Goal: Information Seeking & Learning: Learn about a topic

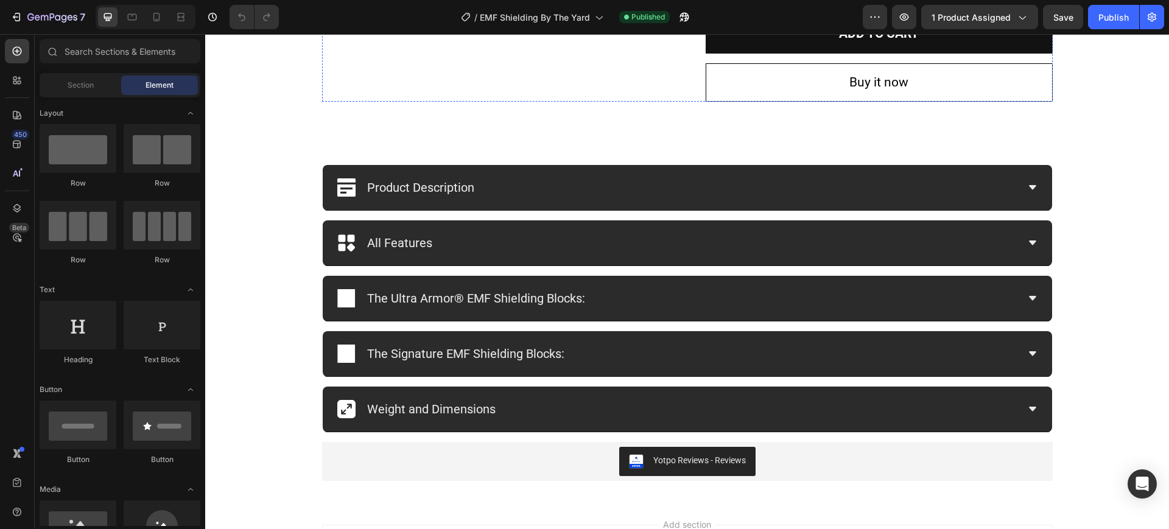
scroll to position [716, 0]
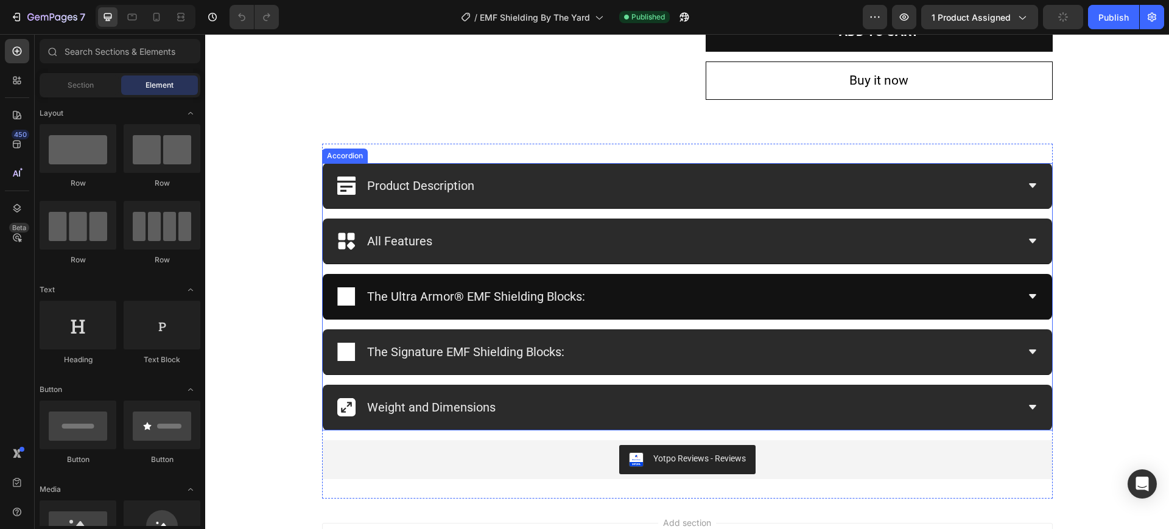
click at [681, 304] on div "The Ultra Armor® EMF Shielding Blocks:" at bounding box center [677, 297] width 681 height 26
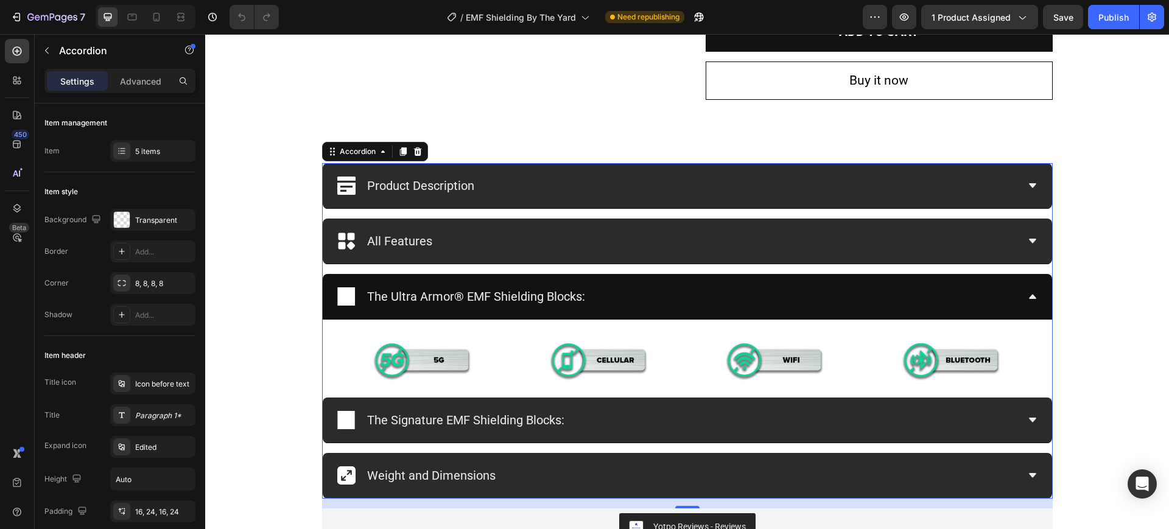
click at [723, 303] on div "The Ultra Armor® EMF Shielding Blocks:" at bounding box center [677, 297] width 681 height 26
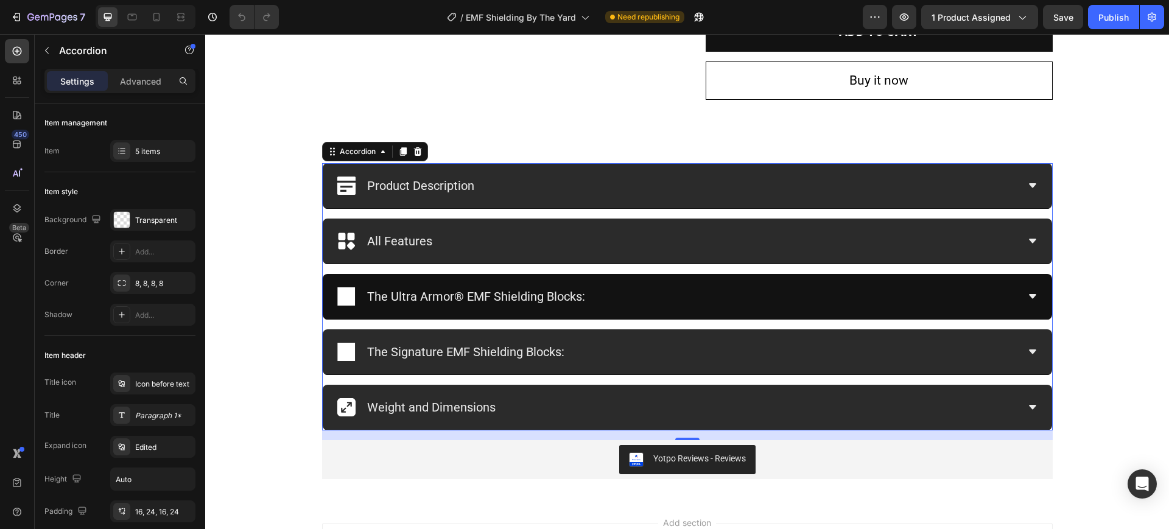
click at [723, 303] on div "The Ultra Armor® EMF Shielding Blocks:" at bounding box center [677, 297] width 681 height 26
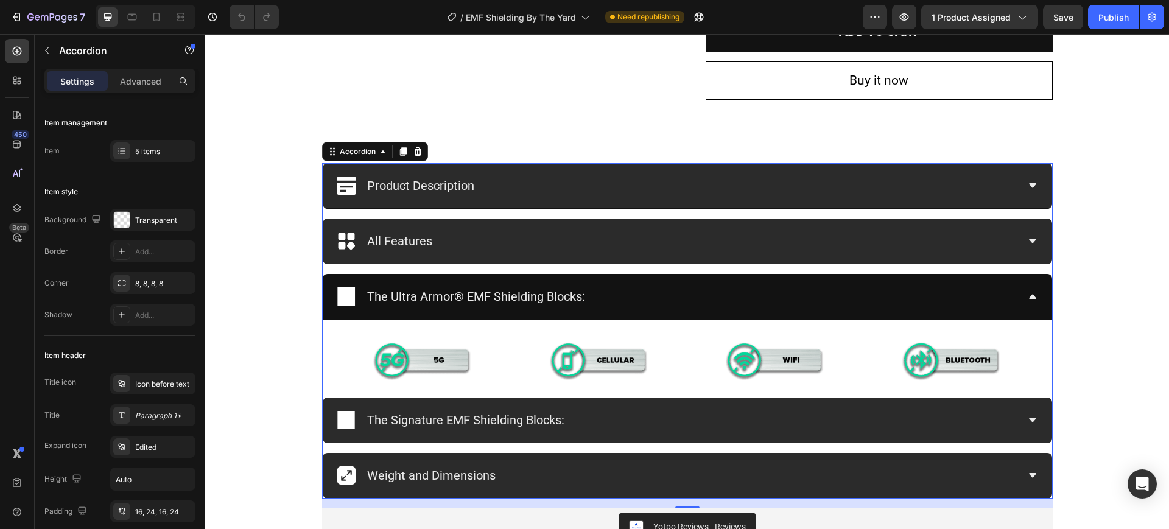
click at [1028, 295] on icon at bounding box center [1033, 297] width 10 height 10
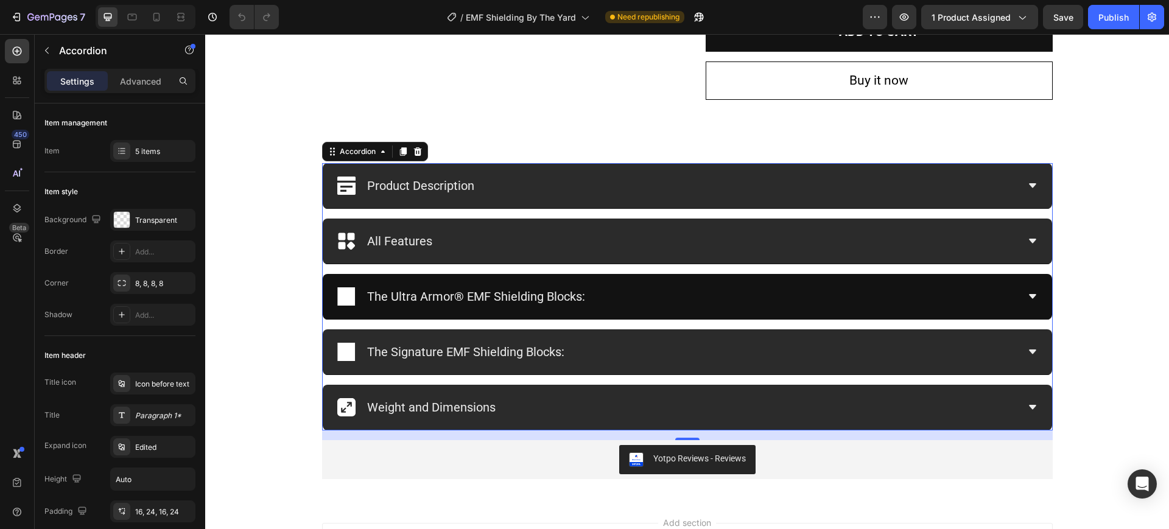
click at [1029, 295] on icon at bounding box center [1032, 296] width 7 height 4
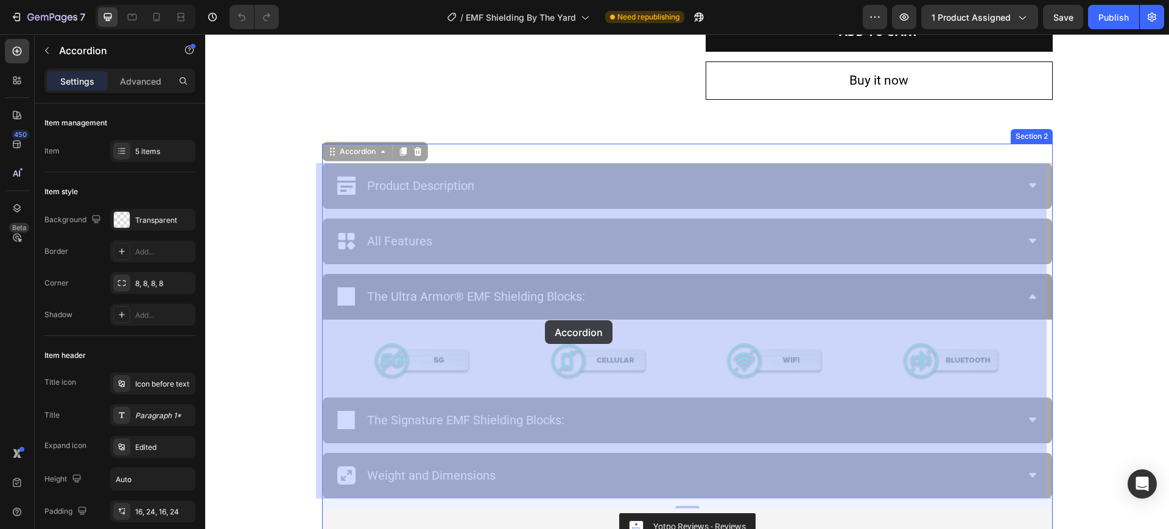
drag, startPoint x: 318, startPoint y: 280, endPoint x: 545, endPoint y: 320, distance: 230.8
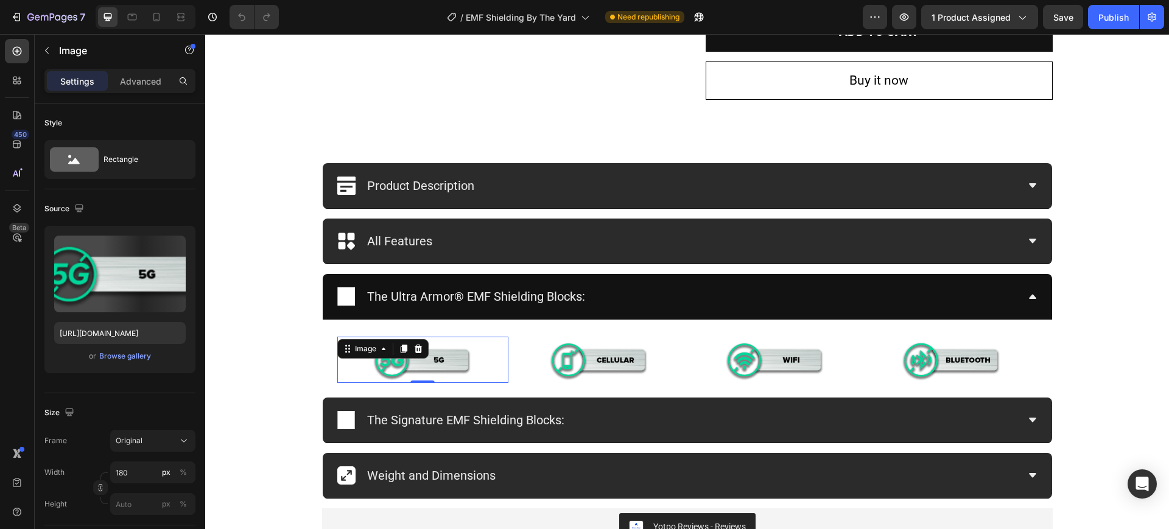
click at [461, 346] on img at bounding box center [423, 360] width 110 height 46
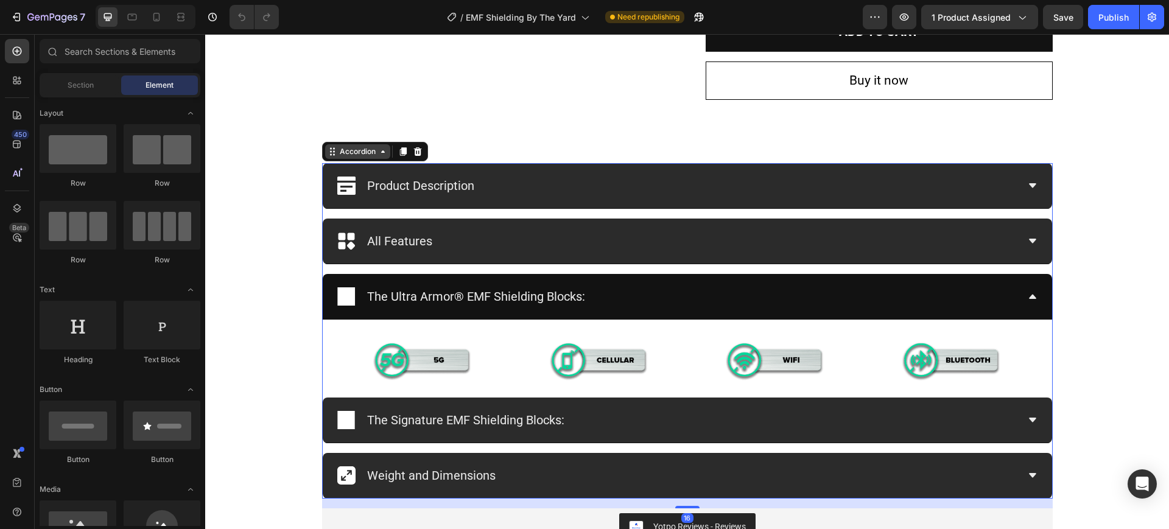
click at [351, 156] on div "Accordion" at bounding box center [357, 151] width 41 height 11
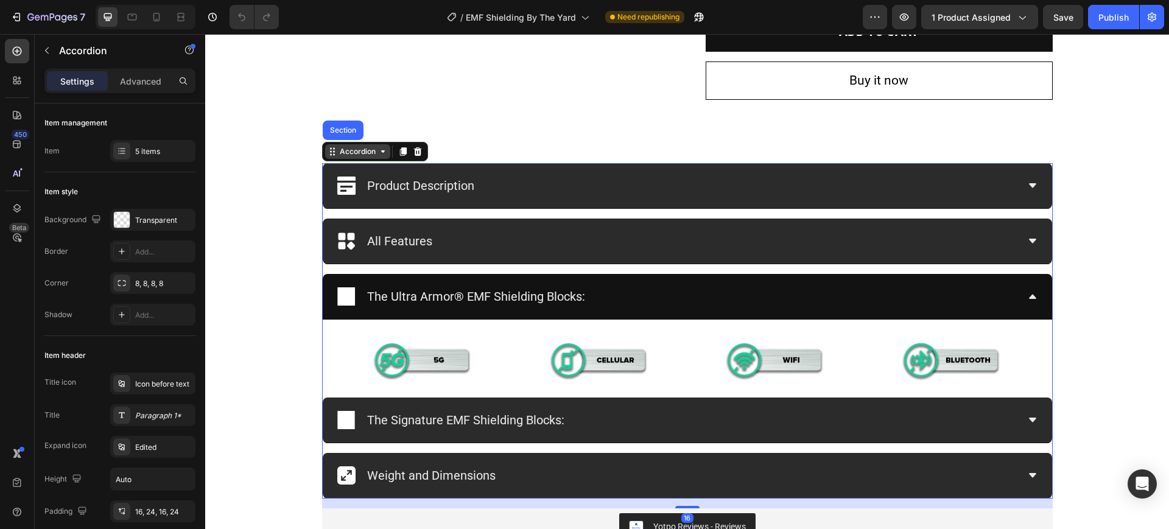
click at [353, 156] on div "Accordion" at bounding box center [357, 151] width 41 height 11
click at [329, 155] on icon at bounding box center [333, 152] width 10 height 10
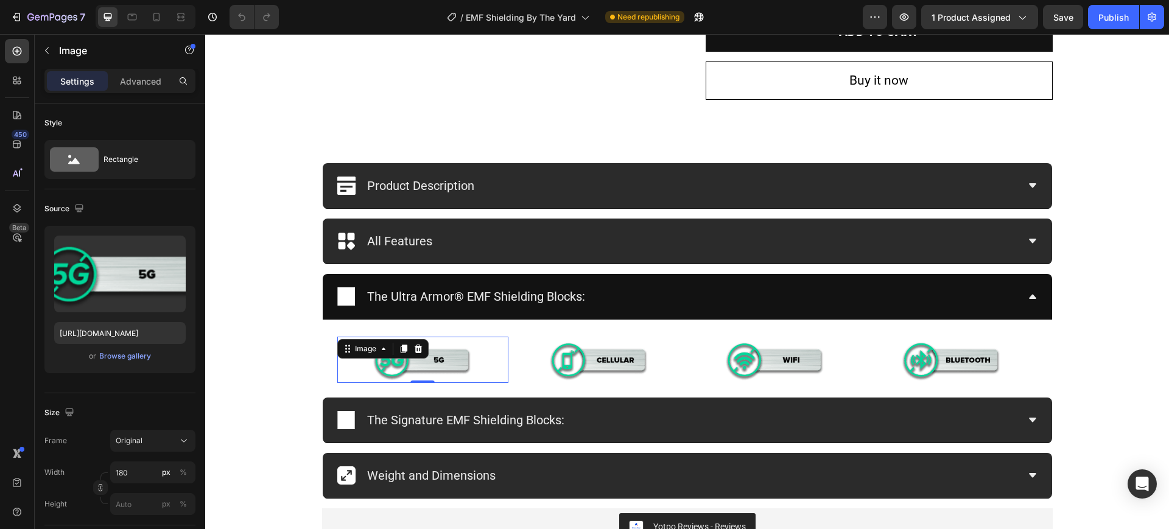
click at [403, 357] on div "Image 0" at bounding box center [423, 360] width 172 height 46
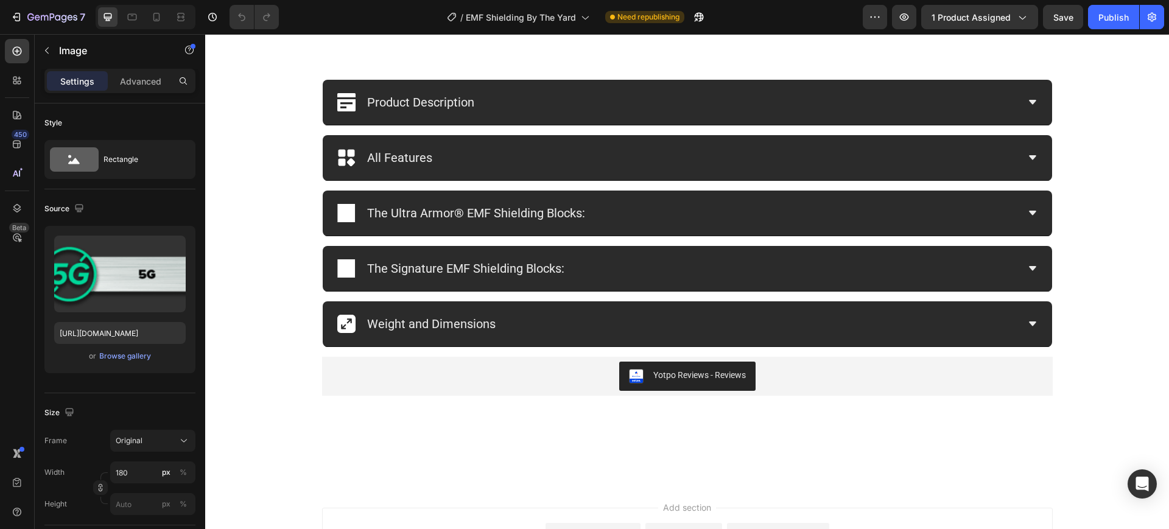
scroll to position [751, 0]
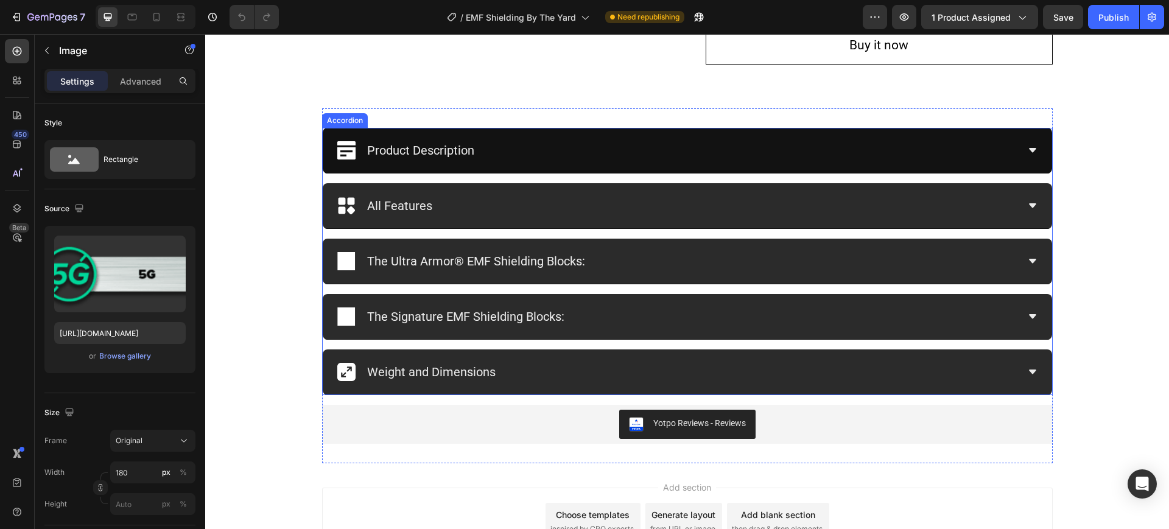
click at [1007, 155] on div "Product Description" at bounding box center [677, 151] width 681 height 26
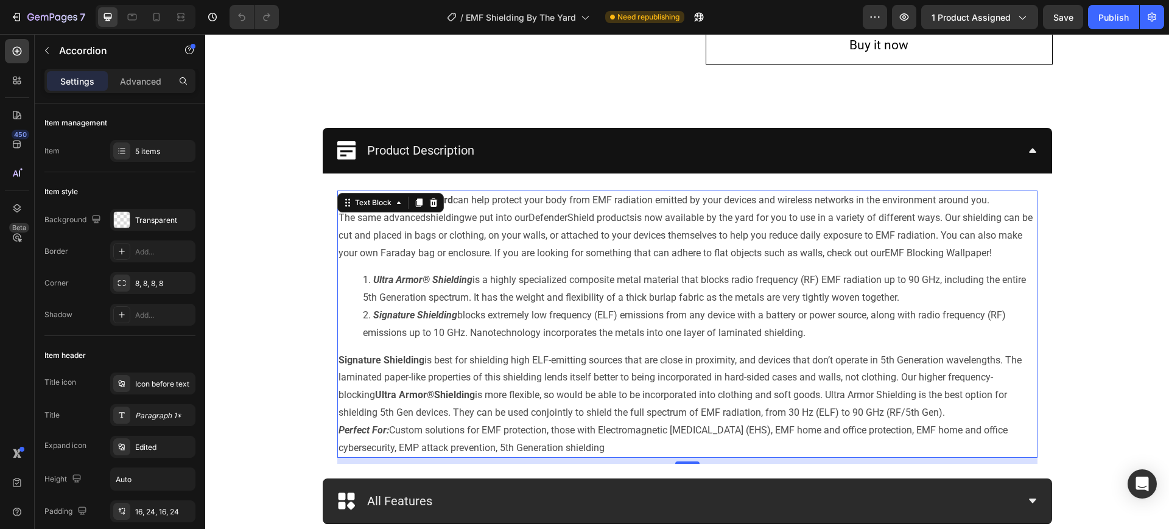
click at [474, 317] on li "Signature Shielding blocks extremely low frequency (ELF) emissions from any dev…" at bounding box center [699, 324] width 673 height 35
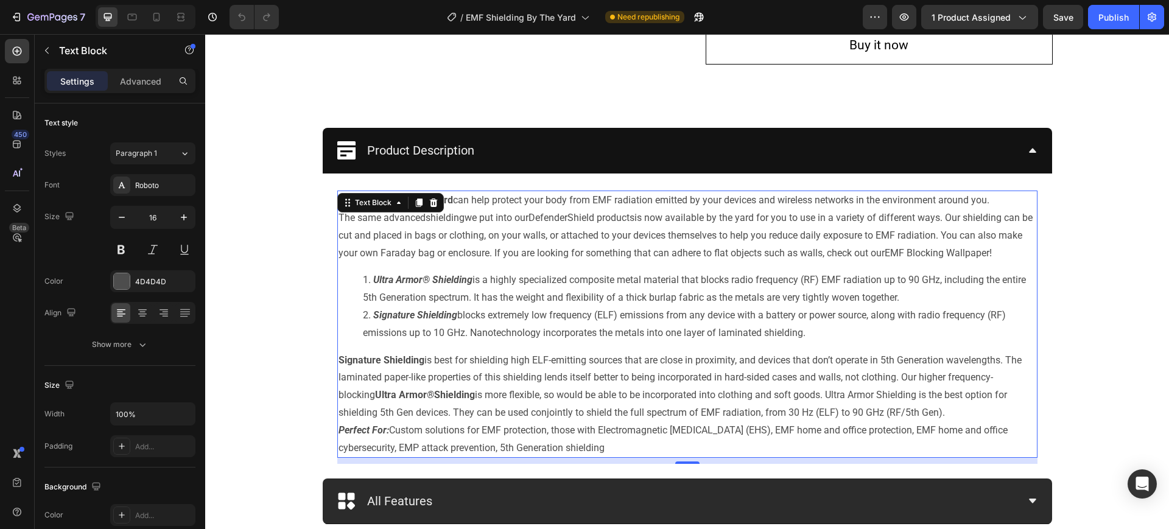
click at [899, 409] on p "Signature Shielding is best for shielding high ELF-emitting sources that are cl…" at bounding box center [688, 387] width 698 height 70
drag, startPoint x: 909, startPoint y: 410, endPoint x: 373, endPoint y: 396, distance: 536.7
click at [373, 396] on p "Signature Shielding is best for shielding high ELF-emitting sources that are cl…" at bounding box center [688, 387] width 698 height 70
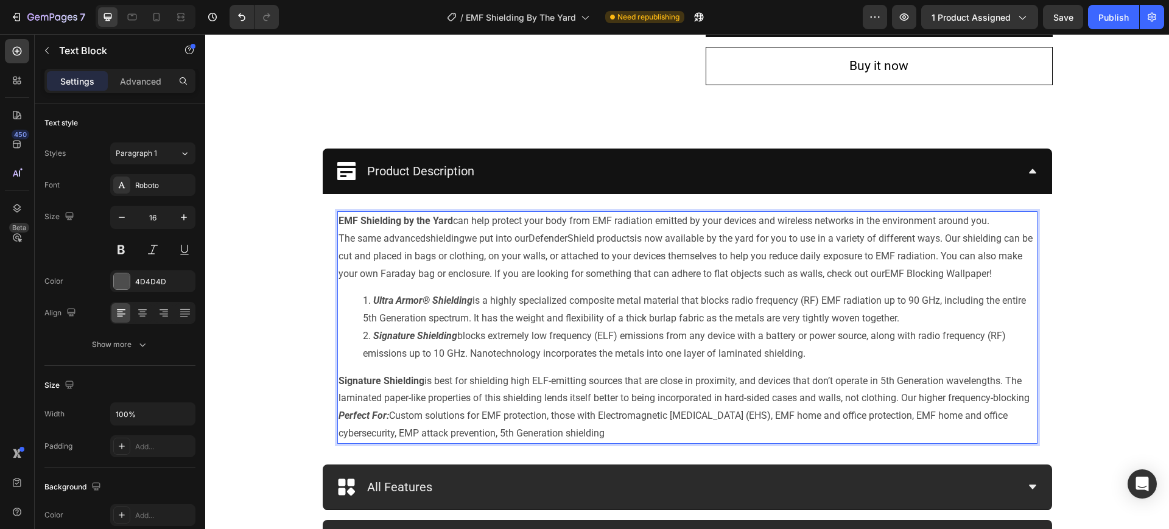
scroll to position [728, 0]
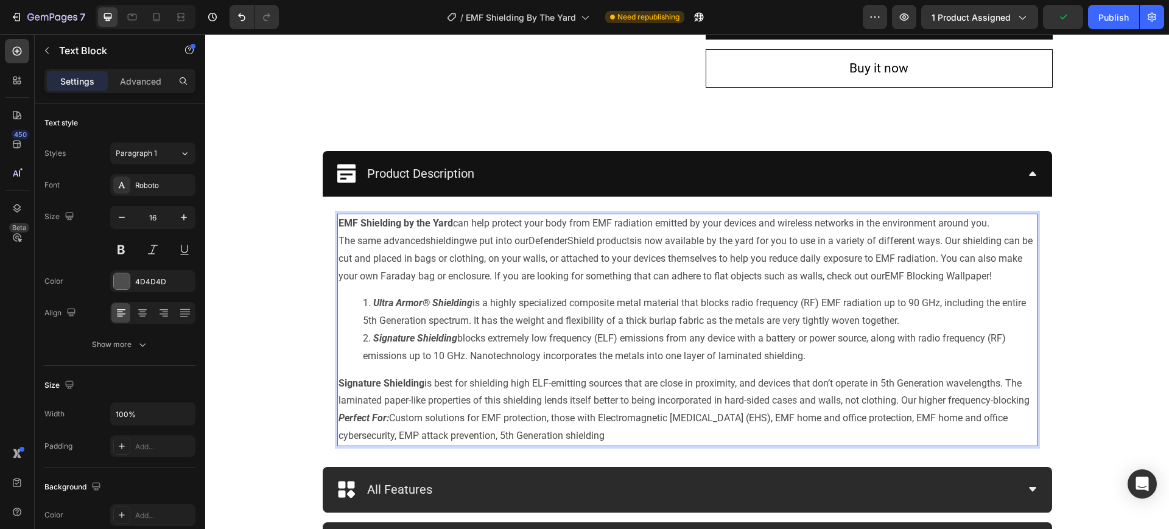
click at [373, 339] on strong "Signature Shielding" at bounding box center [415, 338] width 84 height 12
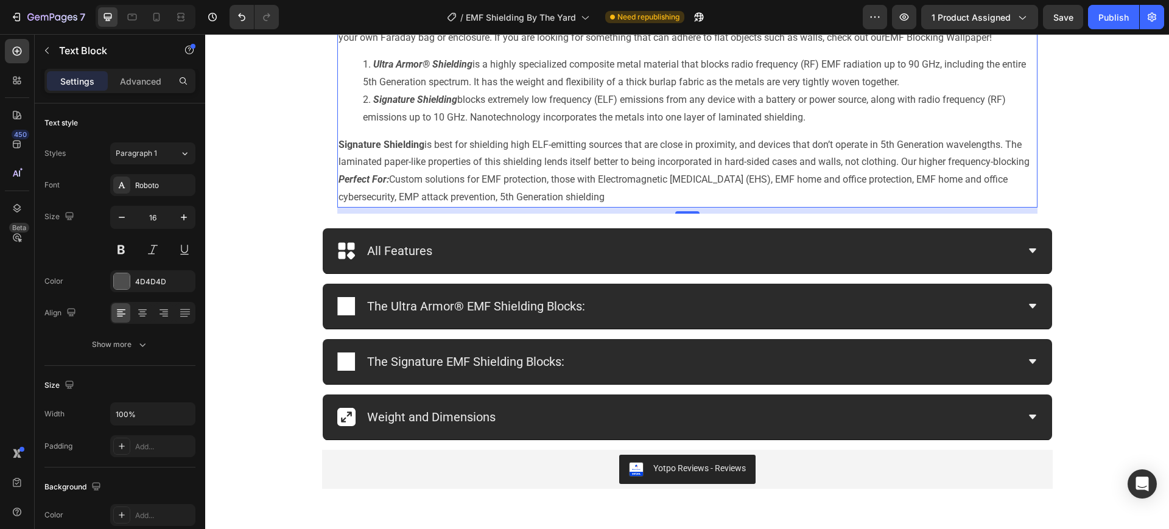
scroll to position [968, 0]
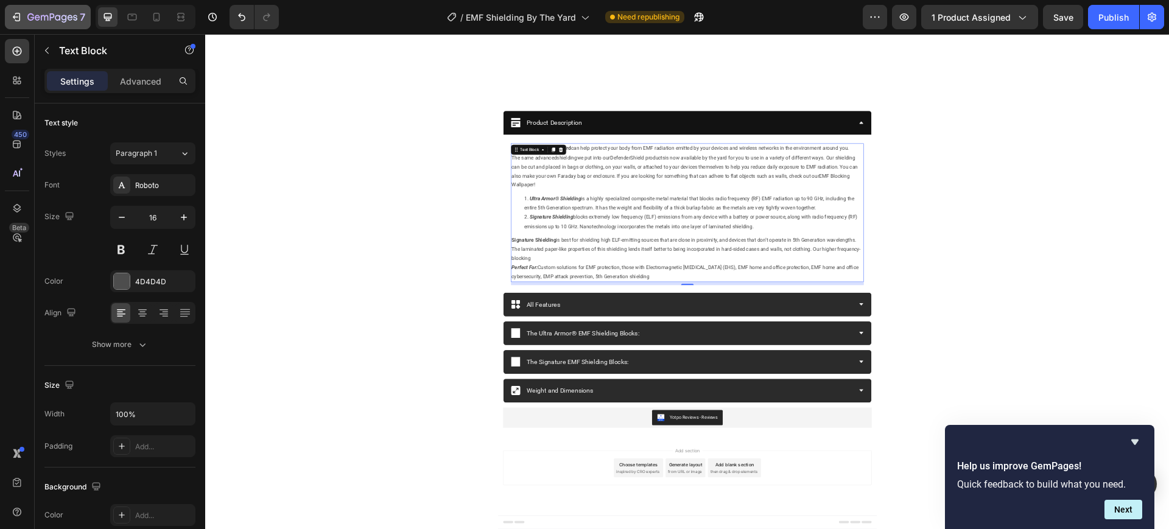
click at [19, 17] on icon "button" at bounding box center [16, 17] width 12 height 12
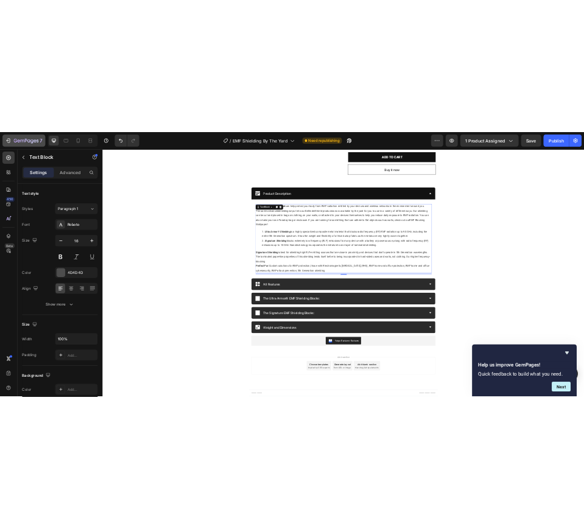
scroll to position [662, 0]
